Goal: Task Accomplishment & Management: Manage account settings

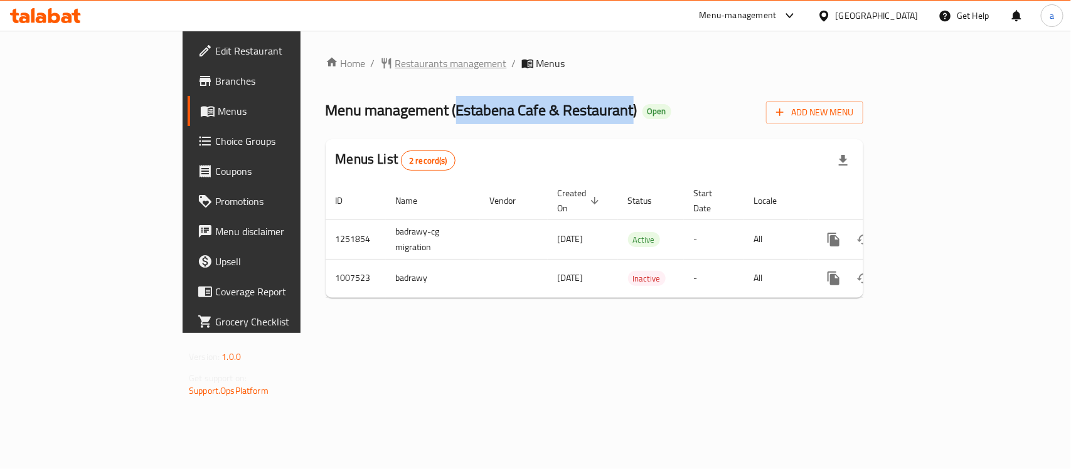
click at [395, 56] on span "Restaurants management" at bounding box center [451, 63] width 112 height 15
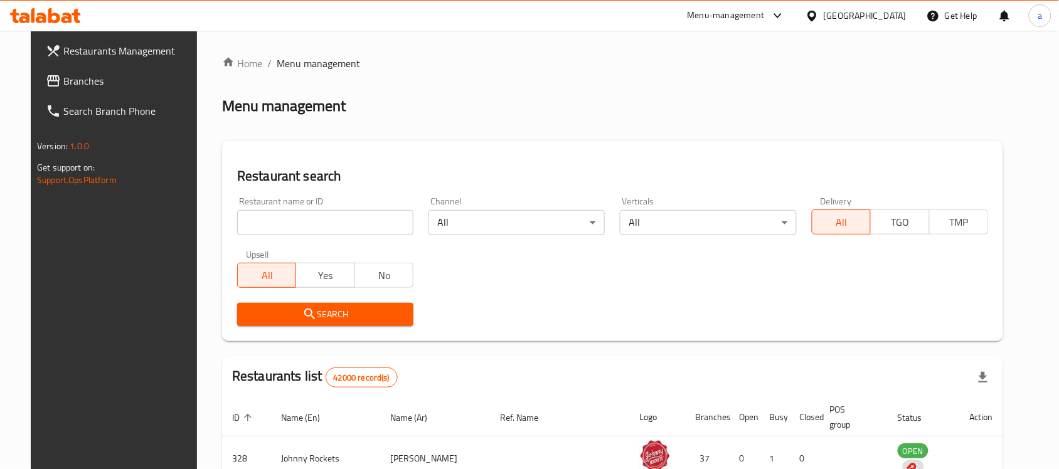
click at [105, 82] on span "Branches" at bounding box center [130, 80] width 134 height 15
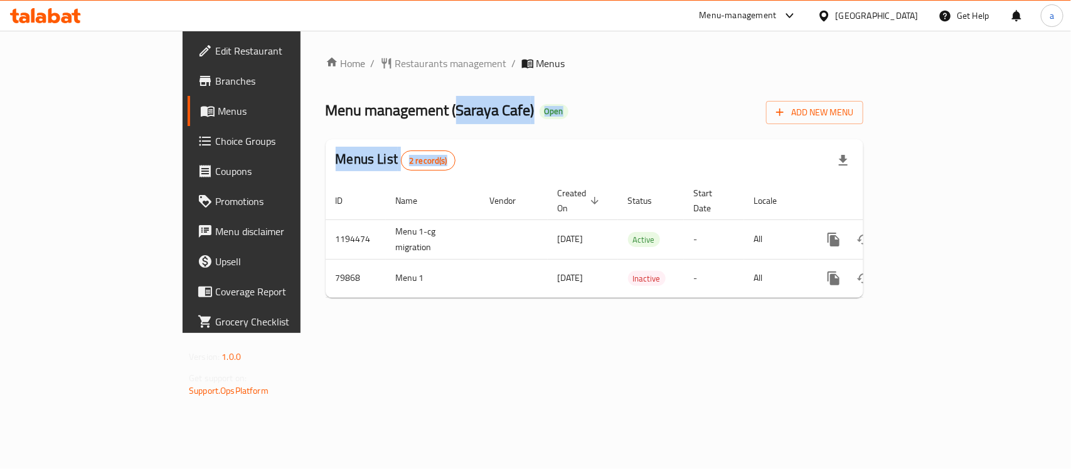
drag, startPoint x: 336, startPoint y: 109, endPoint x: 390, endPoint y: 127, distance: 57.2
click at [390, 127] on div "Home / Restaurants management / Menus Menu management ( Saraya Cafe ) Open Add …" at bounding box center [595, 182] width 538 height 252
click at [373, 108] on span "Menu management ( Saraya Cafe )" at bounding box center [430, 110] width 209 height 28
drag, startPoint x: 337, startPoint y: 108, endPoint x: 393, endPoint y: 110, distance: 55.9
click at [409, 114] on span "Menu management ( Saraya Cafe )" at bounding box center [430, 110] width 209 height 28
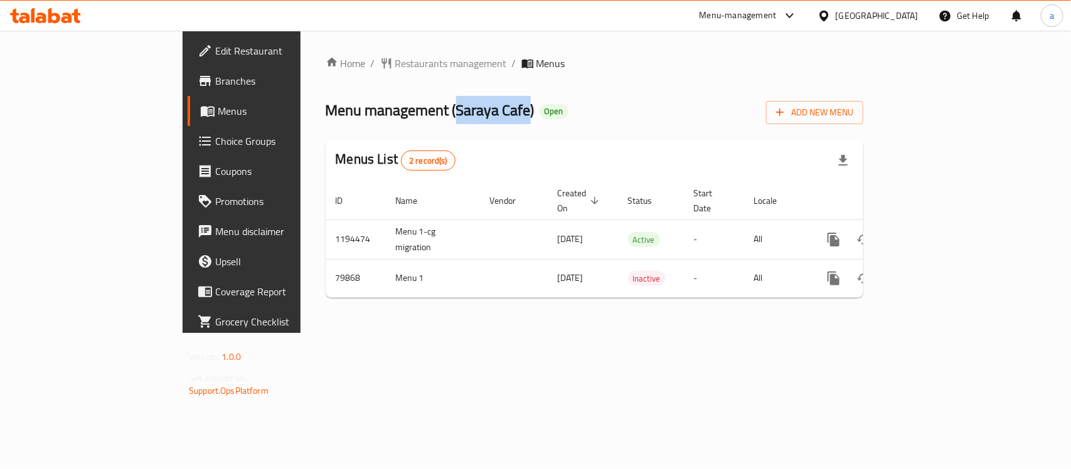
copy span "Saraya Cafe"
click at [331, 100] on span "Menu management ( Saraya Cafe )" at bounding box center [430, 110] width 209 height 28
drag, startPoint x: 336, startPoint y: 107, endPoint x: 406, endPoint y: 117, distance: 71.0
click at [406, 117] on span "Menu management ( Saraya Cafe )" at bounding box center [430, 110] width 209 height 28
copy span "Saraya Cafe"
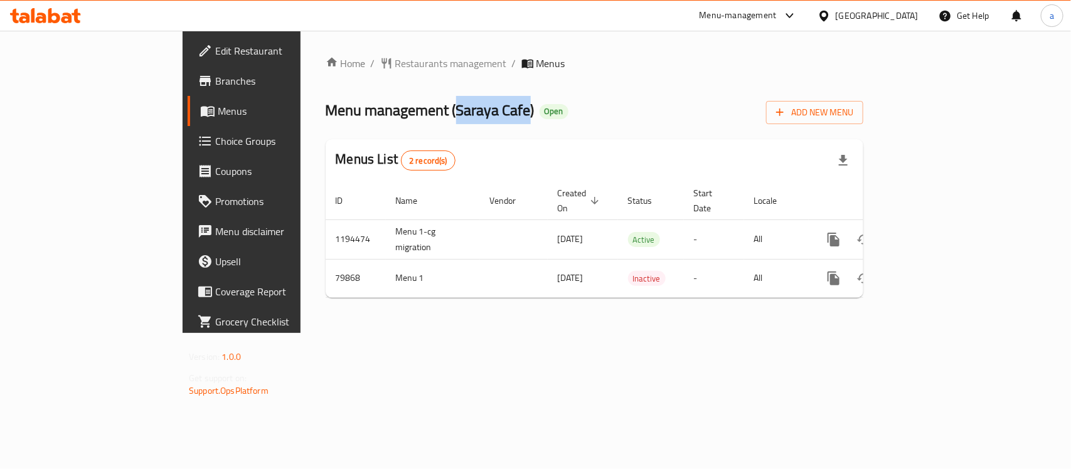
click at [215, 140] on span "Choice Groups" at bounding box center [283, 141] width 136 height 15
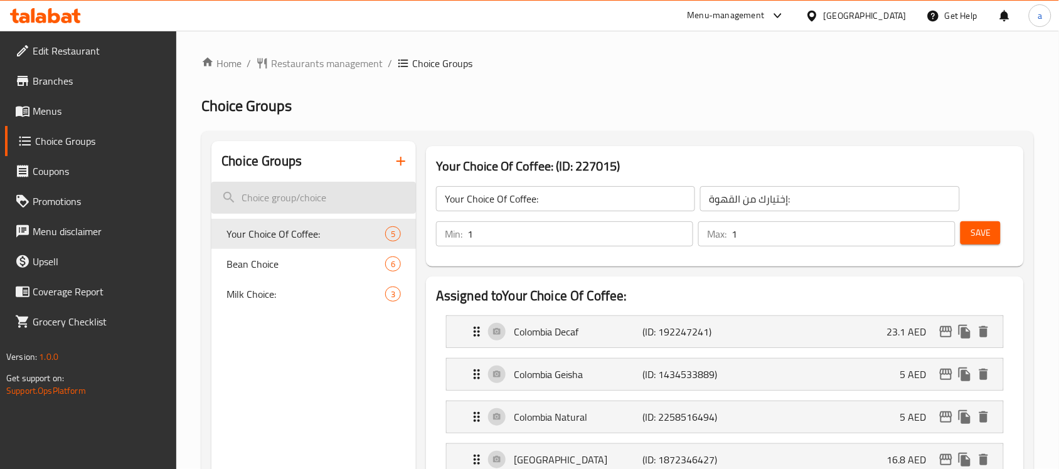
click at [296, 203] on input "search" at bounding box center [313, 198] width 205 height 32
paste input "Your Choice Of Coffee"
type input "Your Choice Of Coffee"
click at [309, 236] on span "Your Choice Of Coffee:" at bounding box center [287, 234] width 121 height 15
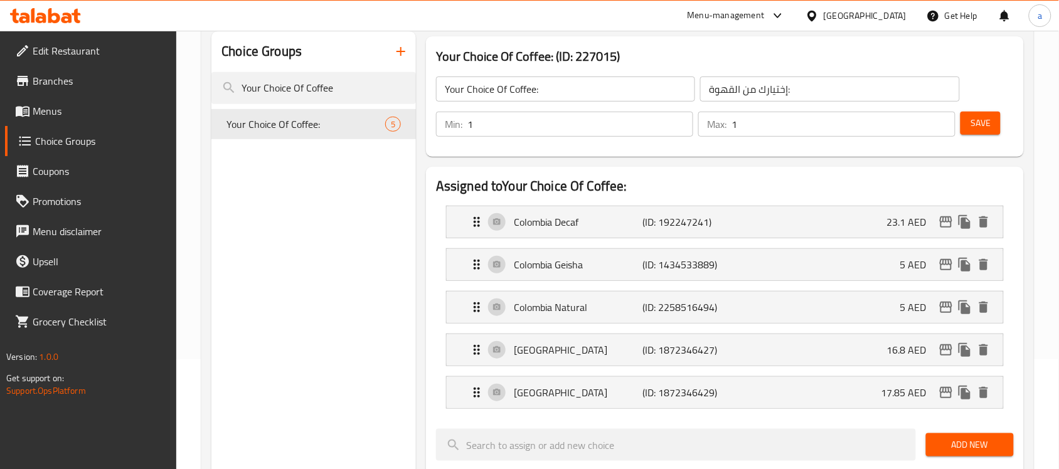
scroll to position [157, 0]
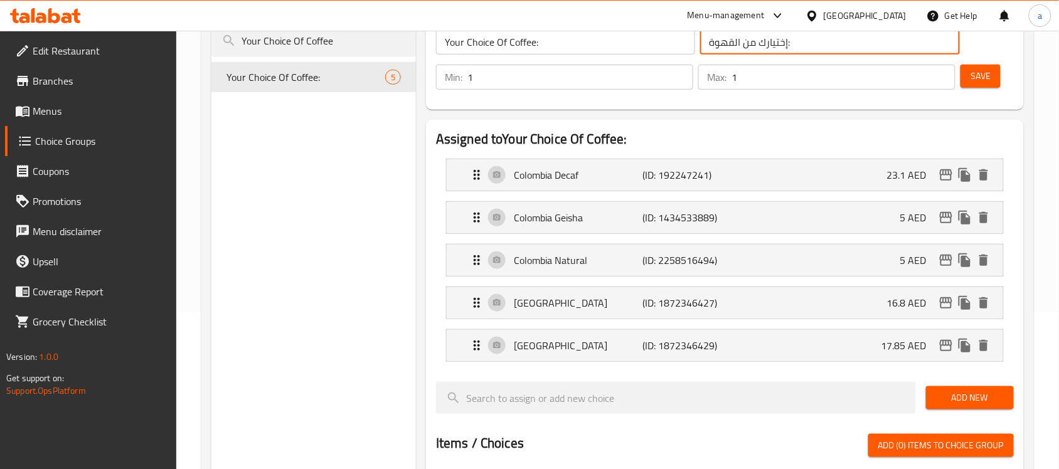
click at [746, 41] on input "إختيارك من القهوة:" at bounding box center [829, 41] width 259 height 25
click at [568, 174] on p "Colombia Decaf" at bounding box center [578, 175] width 129 height 15
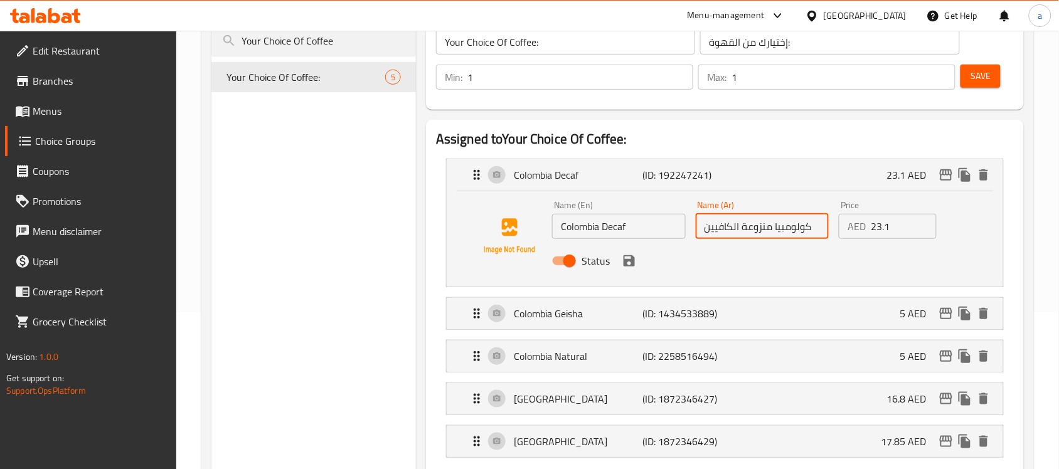
click at [778, 229] on input "كولومبيا منزوعة الكافيين" at bounding box center [763, 226] width 134 height 25
click at [557, 309] on p "Colombia Geisha" at bounding box center [578, 313] width 129 height 15
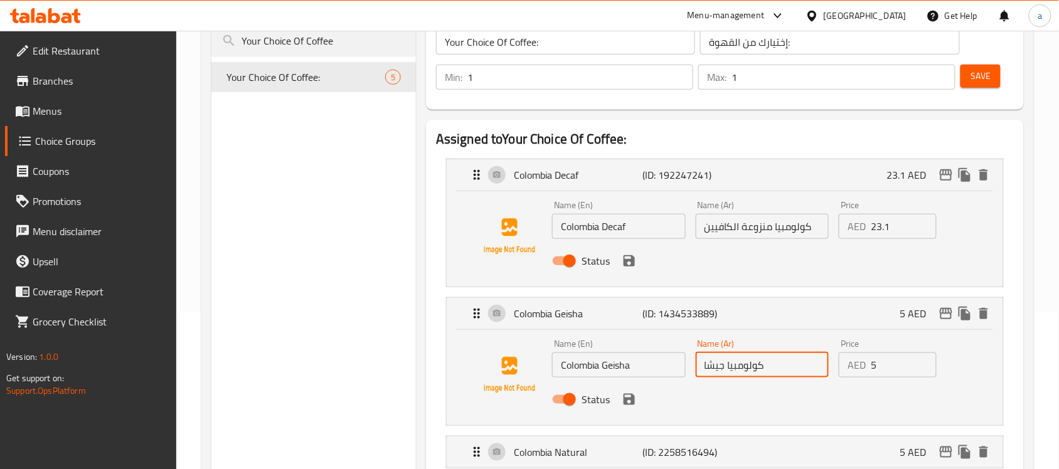
click at [717, 371] on input "كولومبيا جيشا" at bounding box center [763, 365] width 134 height 25
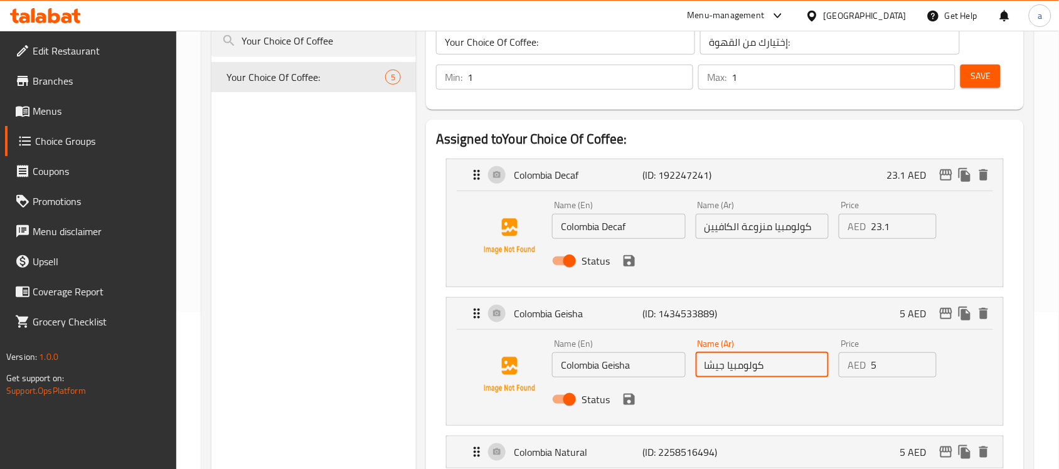
click at [717, 371] on input "كولومبيا جيشا" at bounding box center [763, 365] width 134 height 25
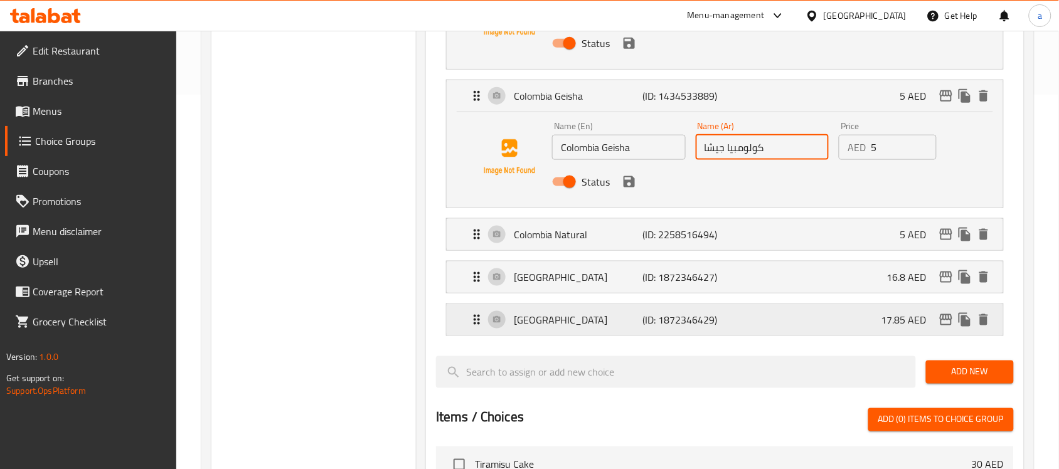
scroll to position [392, 0]
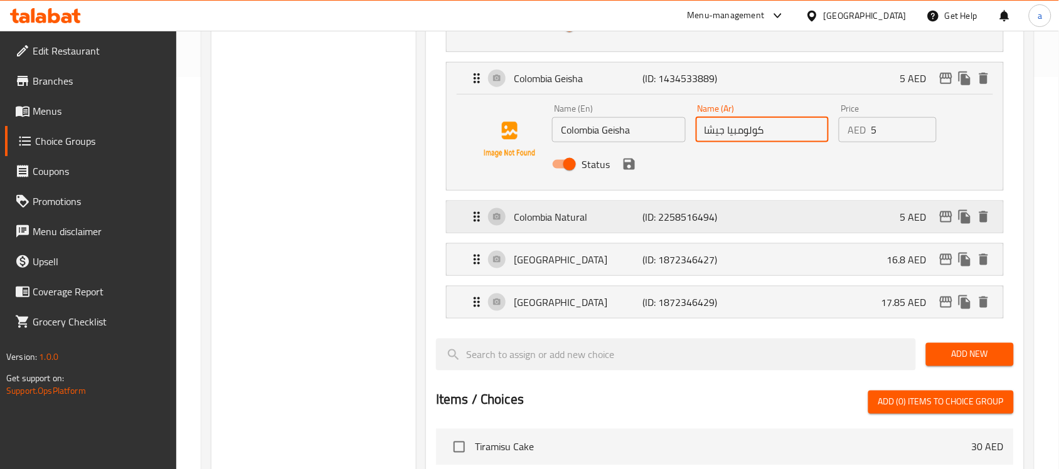
click at [587, 220] on p "Colombia Natural" at bounding box center [578, 217] width 129 height 15
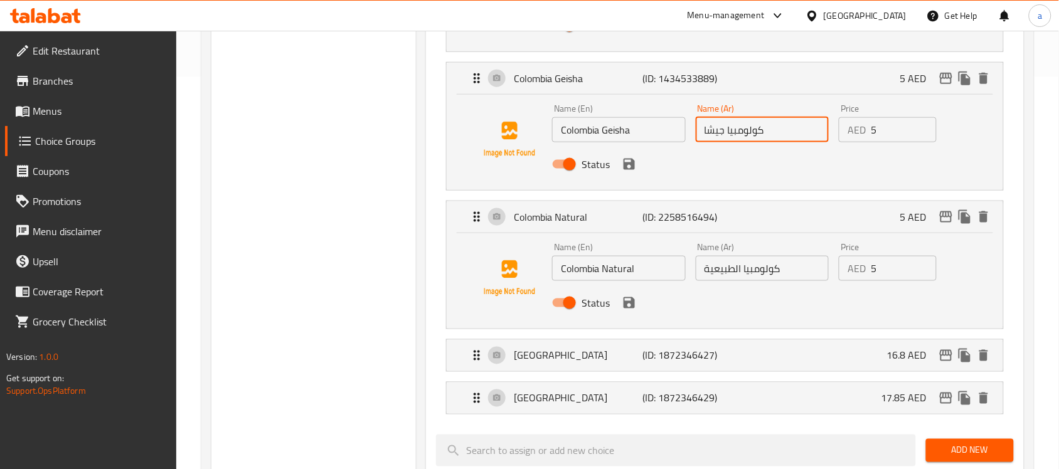
click at [739, 279] on input "كولومبيا الطبيعية" at bounding box center [763, 268] width 134 height 25
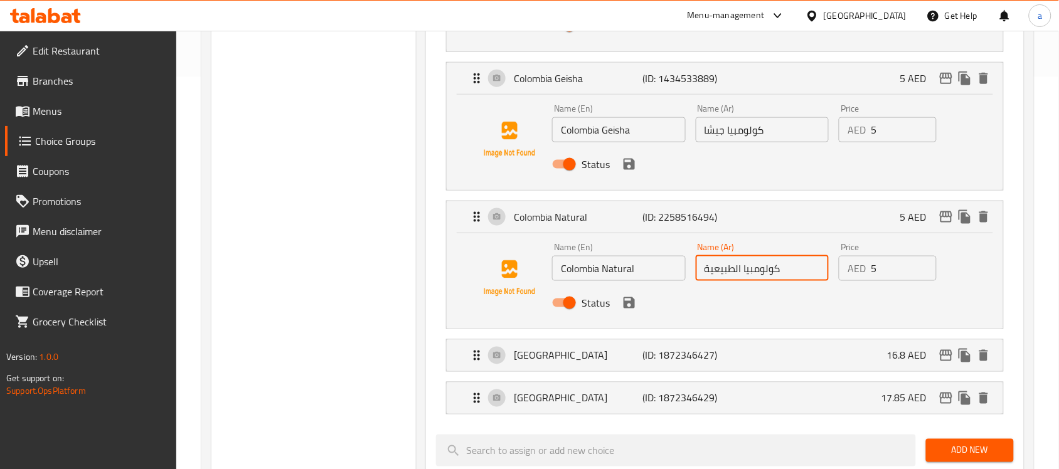
click at [739, 279] on input "كولومبيا الطبيعية" at bounding box center [763, 268] width 134 height 25
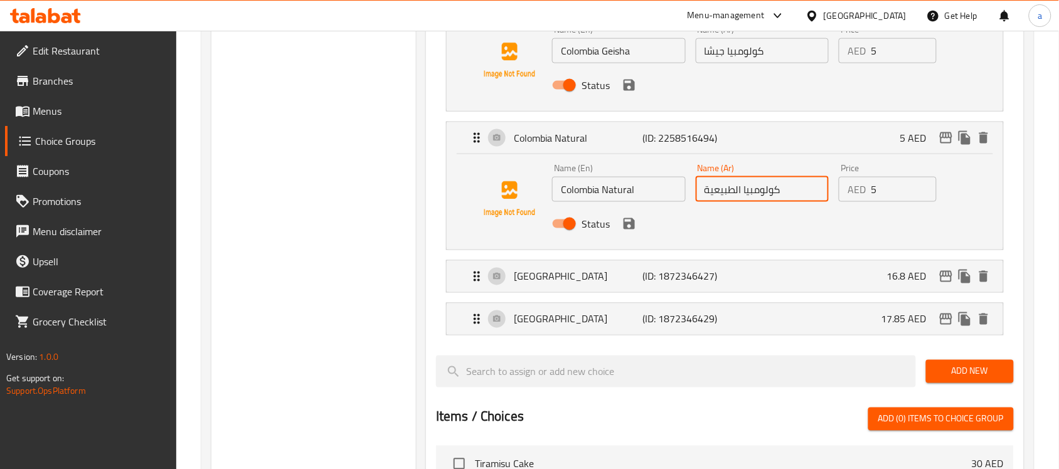
scroll to position [549, 0]
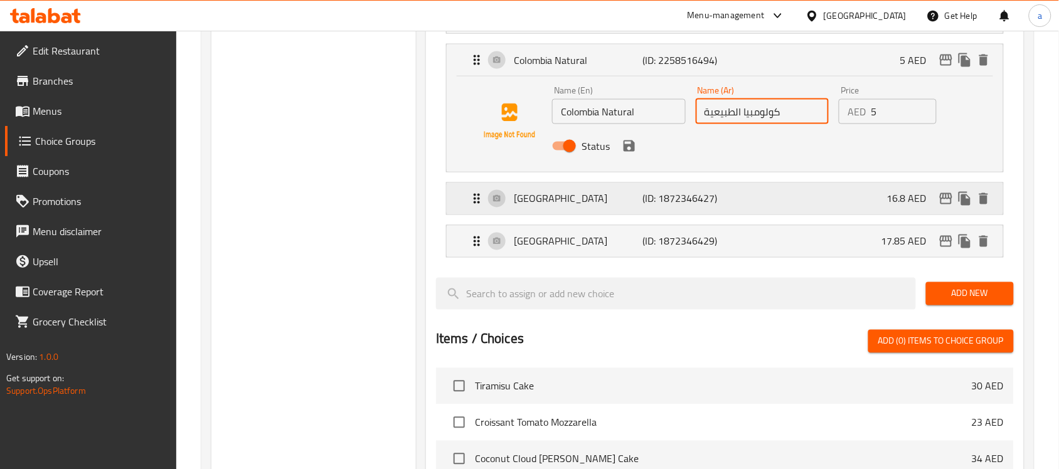
click at [639, 204] on p "[GEOGRAPHIC_DATA]" at bounding box center [578, 198] width 129 height 15
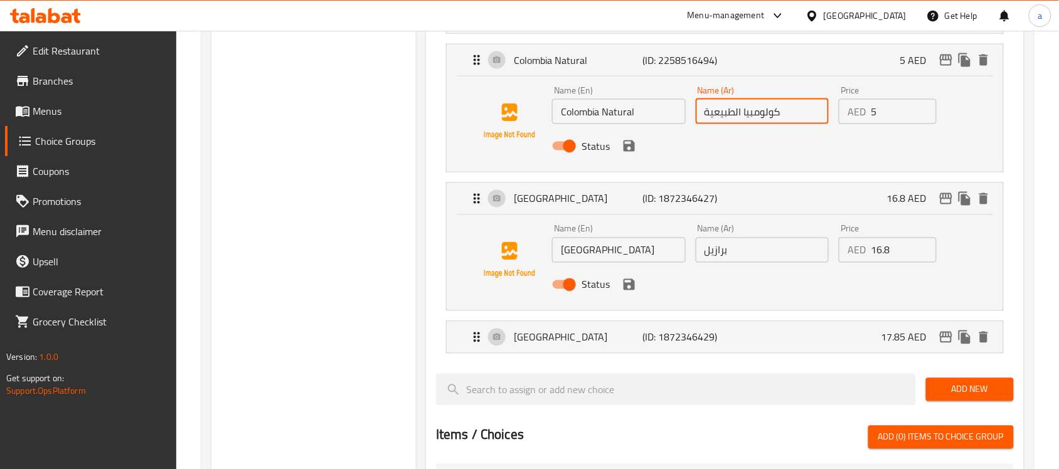
click at [717, 249] on input "برازيل" at bounding box center [763, 250] width 134 height 25
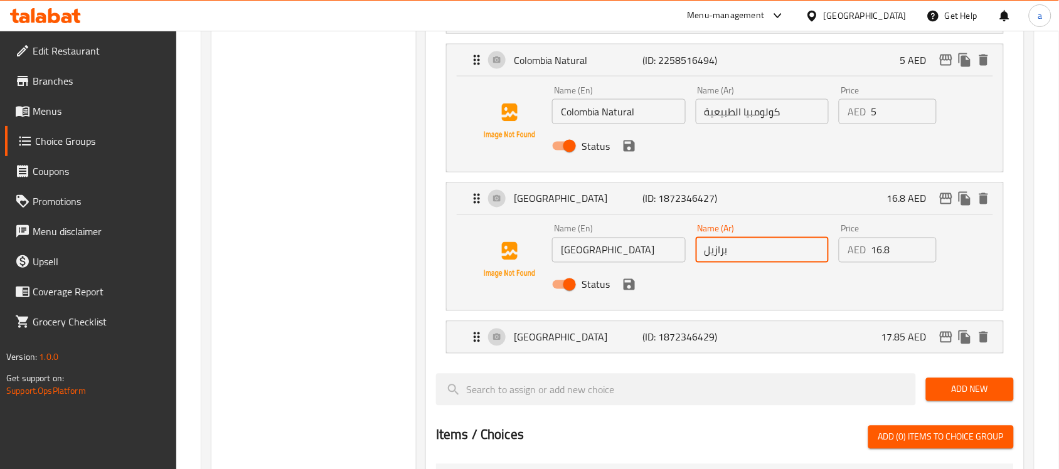
click at [717, 249] on input "برازيل" at bounding box center [763, 250] width 134 height 25
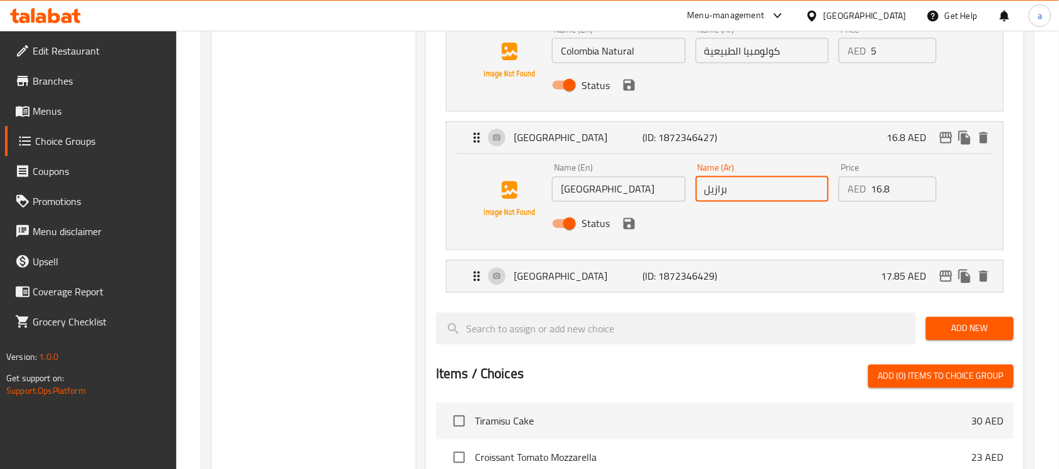
scroll to position [628, 0]
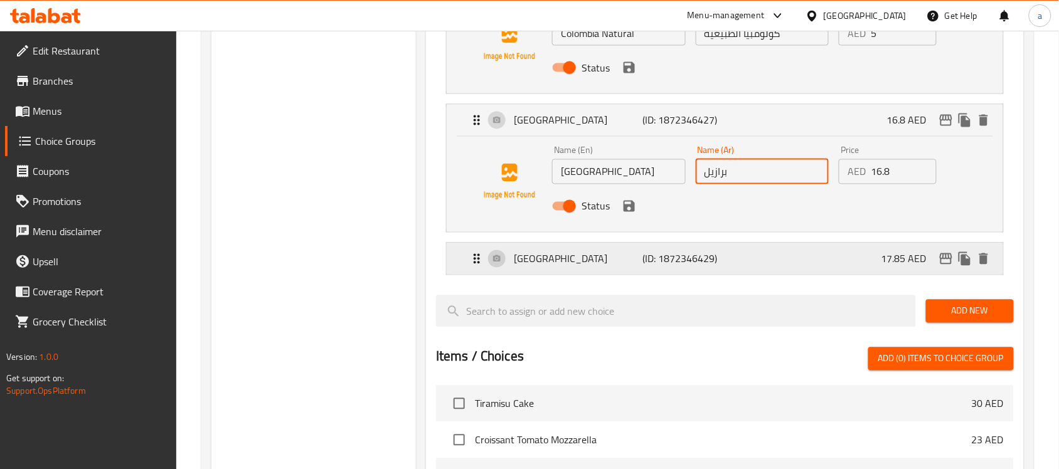
click at [594, 264] on p "[GEOGRAPHIC_DATA]" at bounding box center [578, 259] width 129 height 15
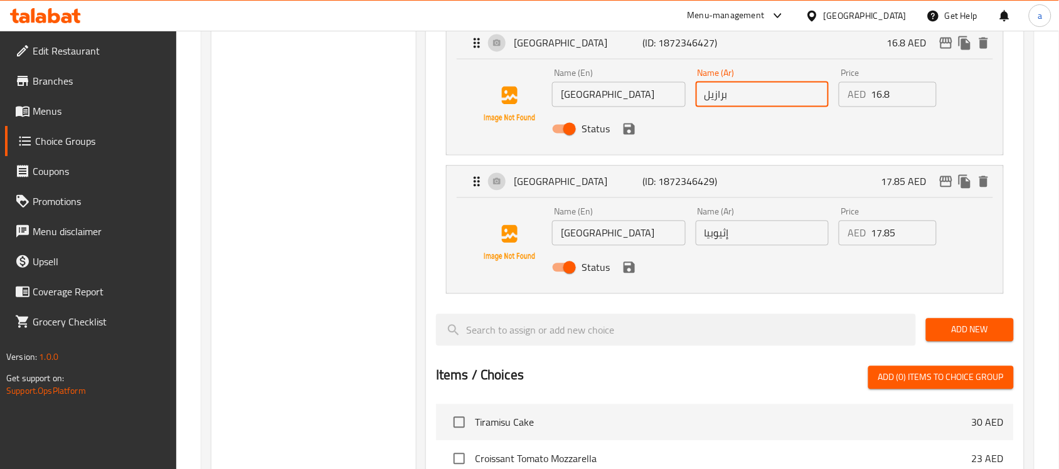
scroll to position [706, 0]
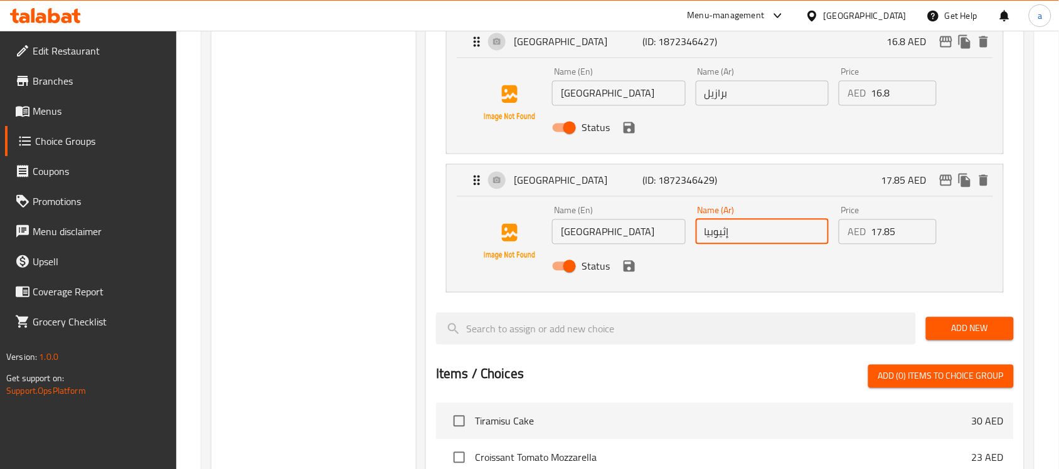
click at [731, 236] on input "إثيوبيا" at bounding box center [763, 232] width 134 height 25
click at [716, 270] on div "Status" at bounding box center [762, 267] width 431 height 34
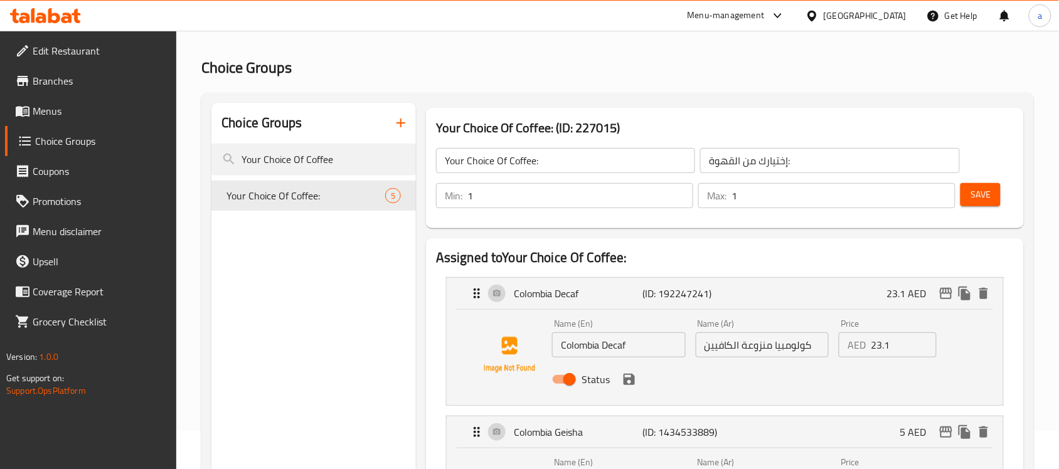
scroll to position [0, 0]
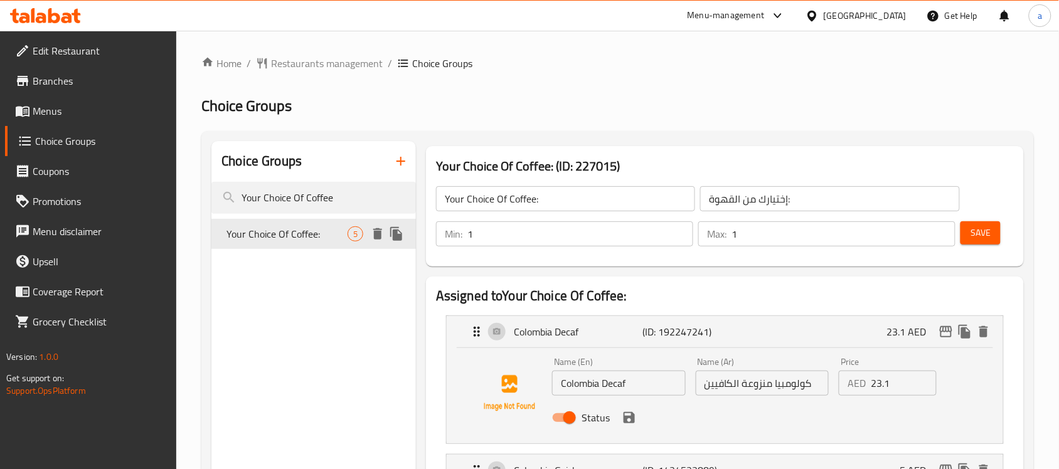
click at [254, 215] on nav "Your Choice Of Coffee: 5" at bounding box center [313, 234] width 205 height 40
click at [258, 227] on span "Your Choice Of Coffee:" at bounding box center [287, 234] width 121 height 15
drag, startPoint x: 333, startPoint y: 30, endPoint x: 333, endPoint y: 42, distance: 11.9
click at [333, 31] on div at bounding box center [529, 31] width 1059 height 1
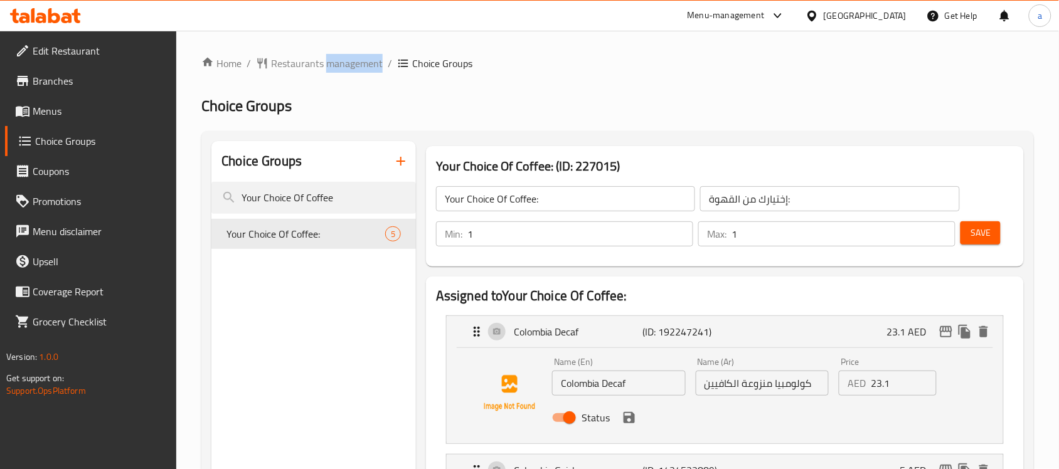
click at [328, 63] on span "Restaurants management" at bounding box center [327, 63] width 112 height 15
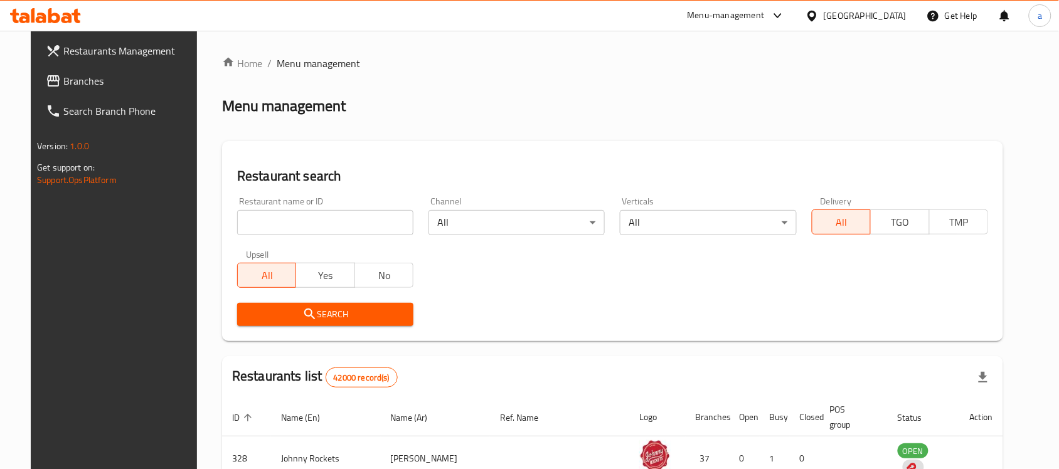
click at [45, 80] on div "Restaurants Management Branches Search Branch Phone Version: 1.0.0 Get support …" at bounding box center [530, 442] width 998 height 823
click at [63, 80] on span "Branches" at bounding box center [130, 80] width 134 height 15
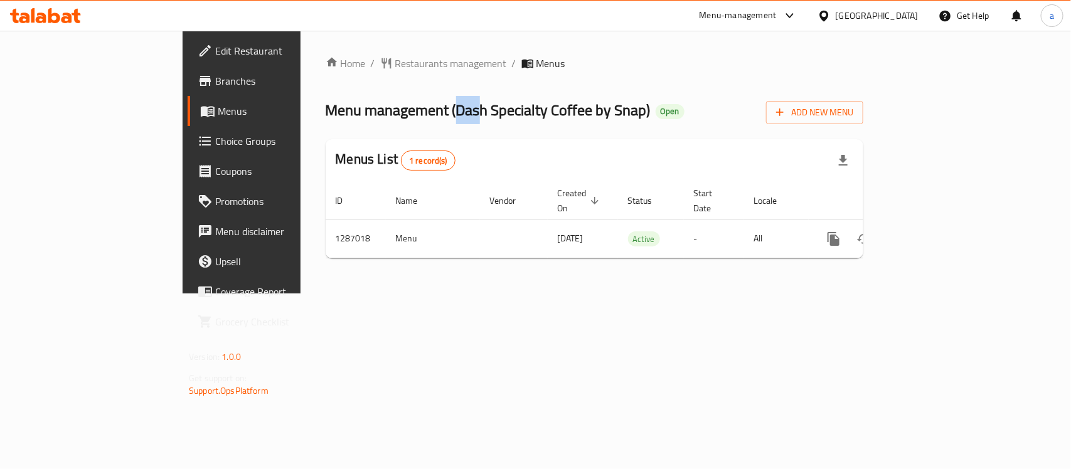
drag, startPoint x: 333, startPoint y: 108, endPoint x: 353, endPoint y: 110, distance: 19.5
click at [353, 110] on span "Menu management ( Dash Specialty Coffee by Snap )" at bounding box center [488, 110] width 325 height 28
click at [383, 107] on span "Menu management ( Dash Specialty Coffee by Snap )" at bounding box center [488, 110] width 325 height 28
drag, startPoint x: 339, startPoint y: 110, endPoint x: 525, endPoint y: 121, distance: 186.1
click at [525, 121] on span "Menu management ( Dash Specialty Coffee by Snap )" at bounding box center [488, 110] width 325 height 28
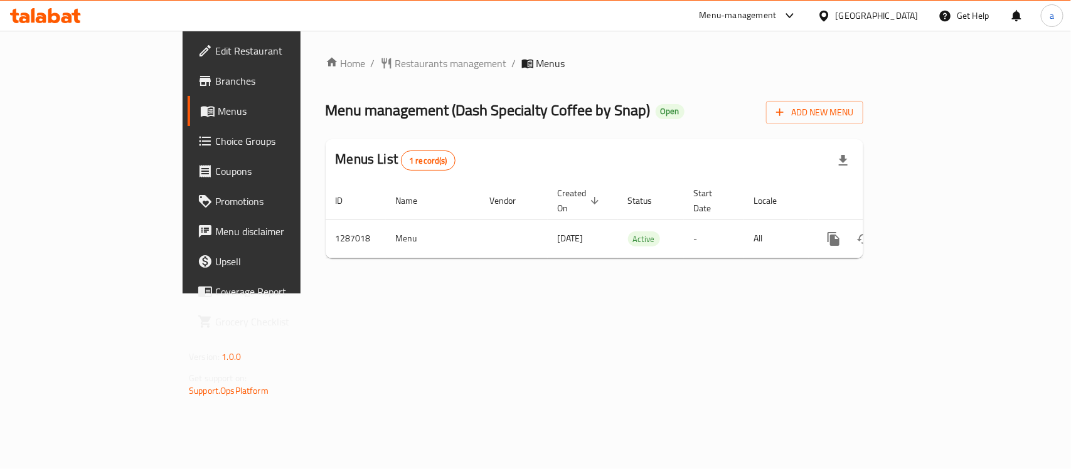
copy span "Dash Specialty Coffee by Snap"
